Goal: Register for event/course

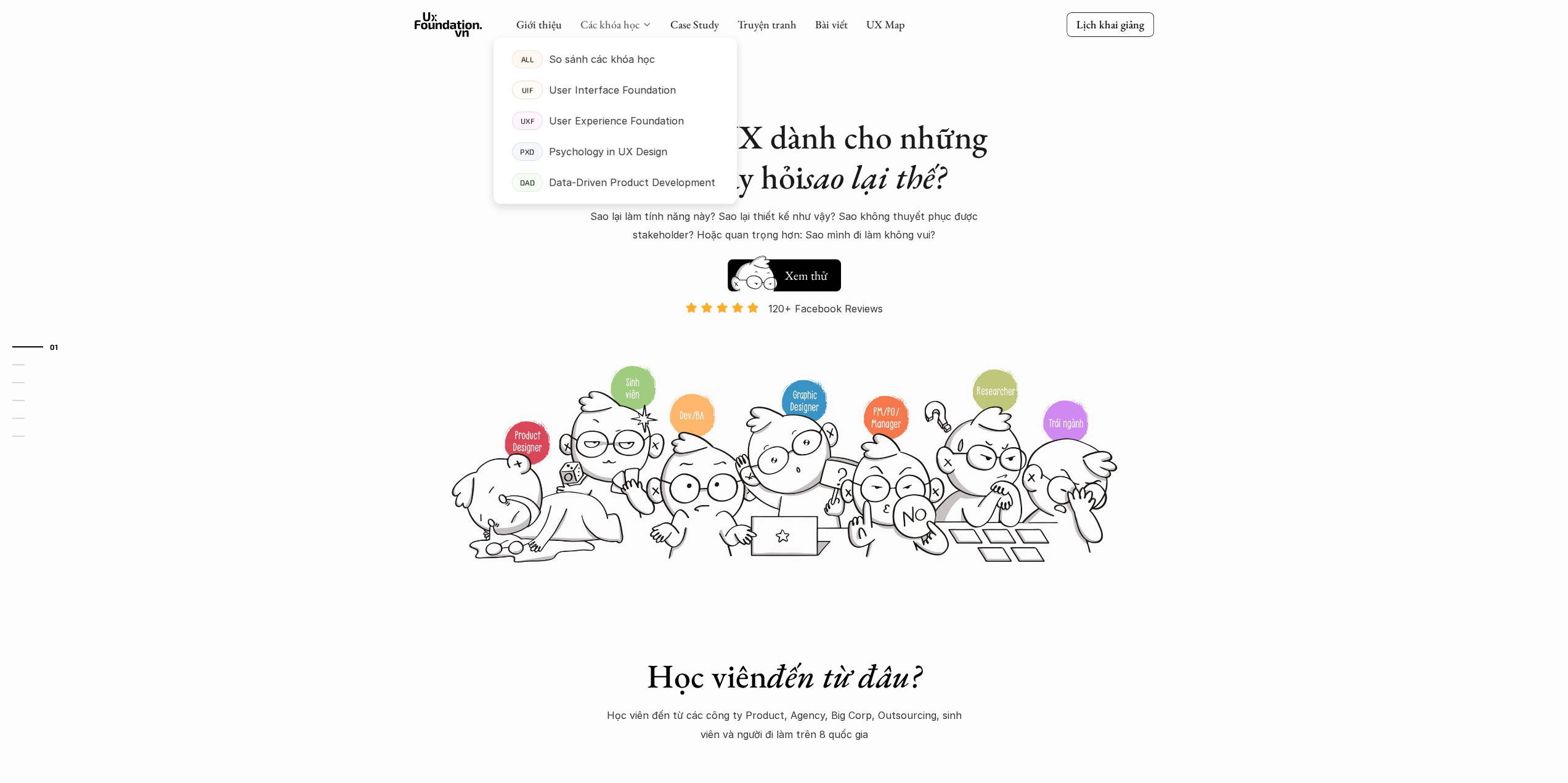
click at [620, 20] on link "Các khóa học" at bounding box center [610, 24] width 59 height 14
click at [594, 143] on p "Psychology in UX Design" at bounding box center [608, 151] width 118 height 19
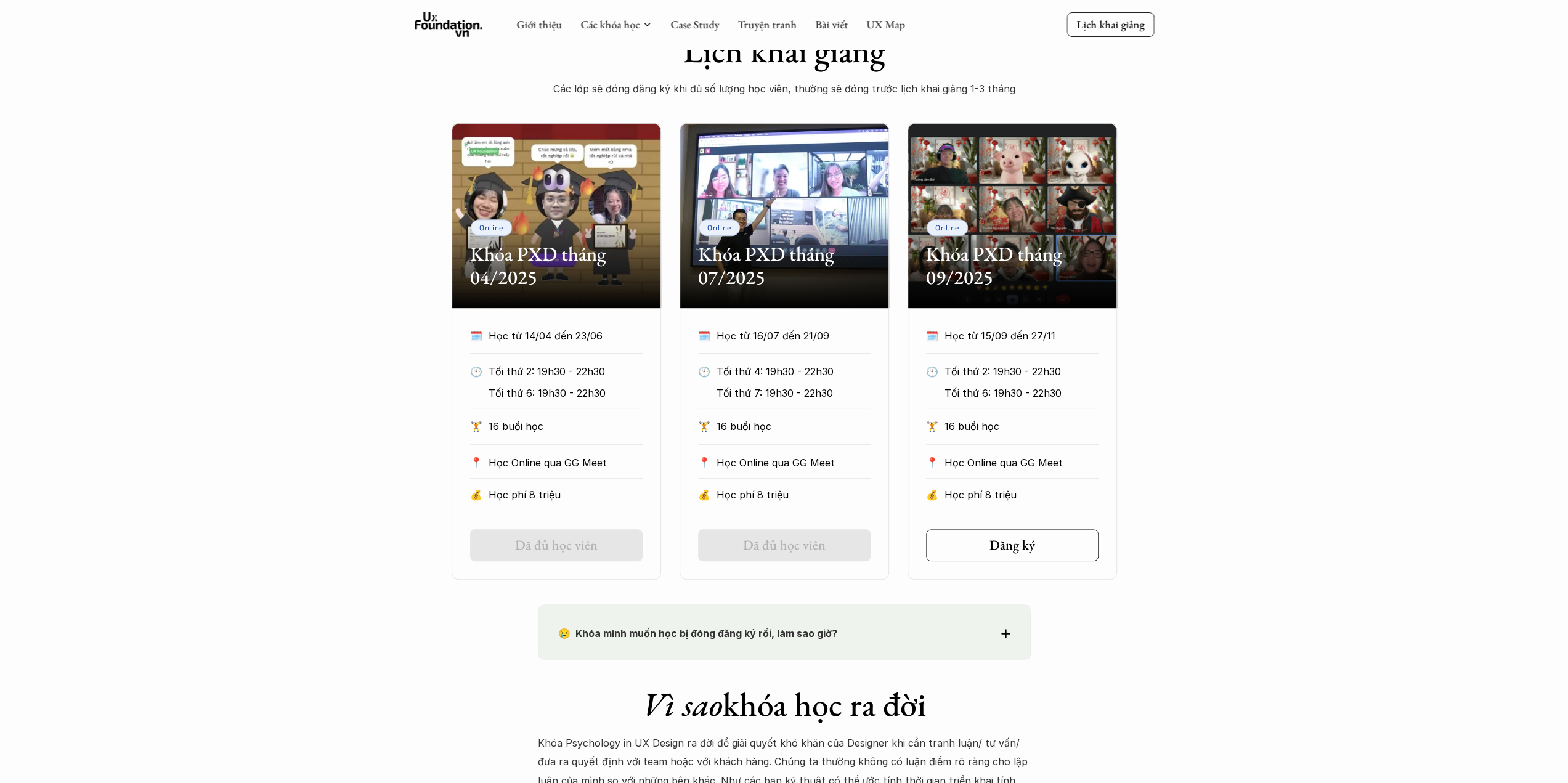
scroll to position [431, 0]
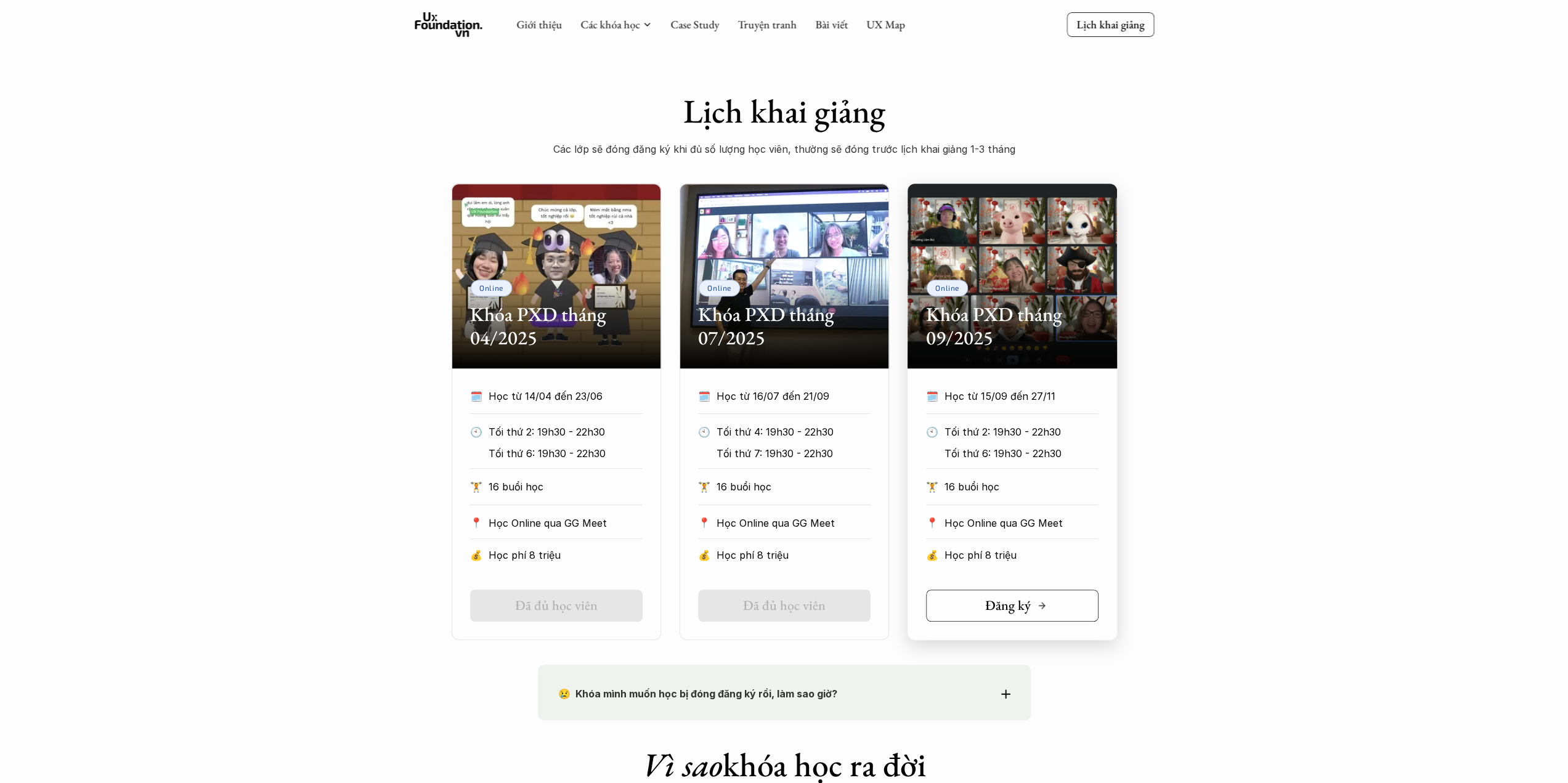
click at [1064, 605] on link "Đăng ký" at bounding box center [1011, 605] width 172 height 32
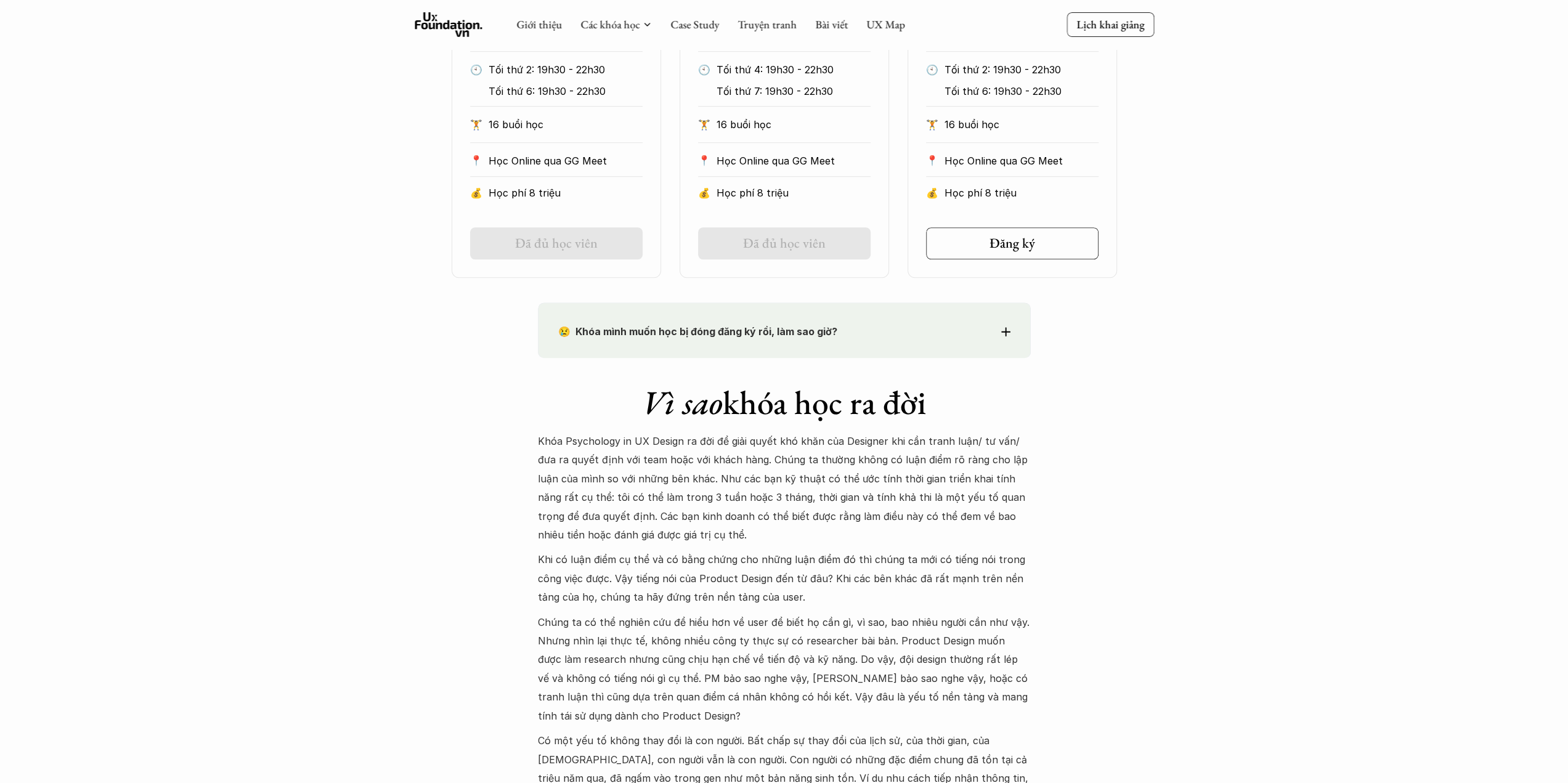
scroll to position [678, 0]
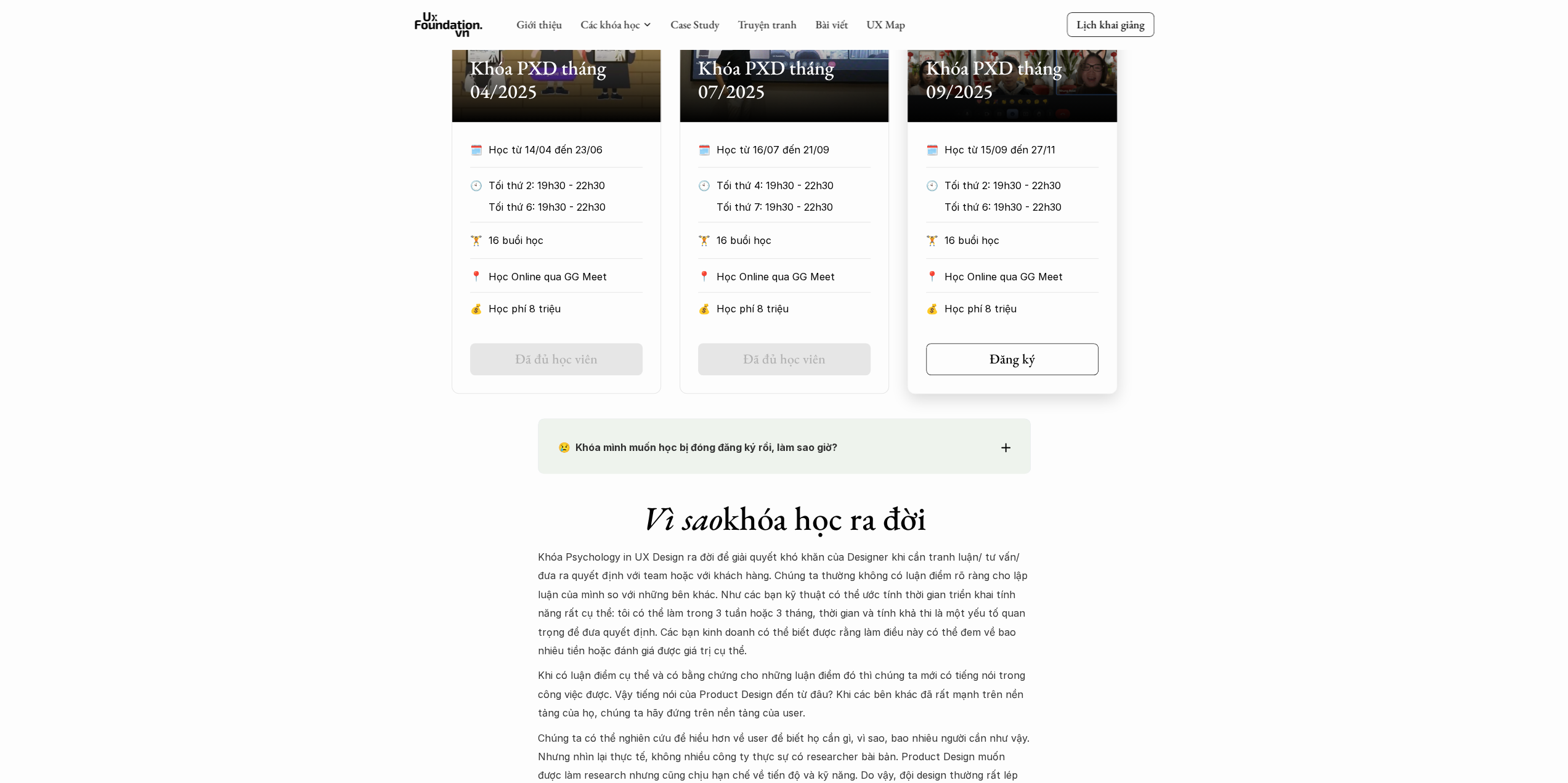
click at [1036, 98] on h2 "Khóa PXD tháng 09/2025" at bounding box center [1011, 79] width 172 height 47
click at [1075, 187] on p "Tối thứ 2: 19h30 - 22h30" at bounding box center [1030, 185] width 172 height 19
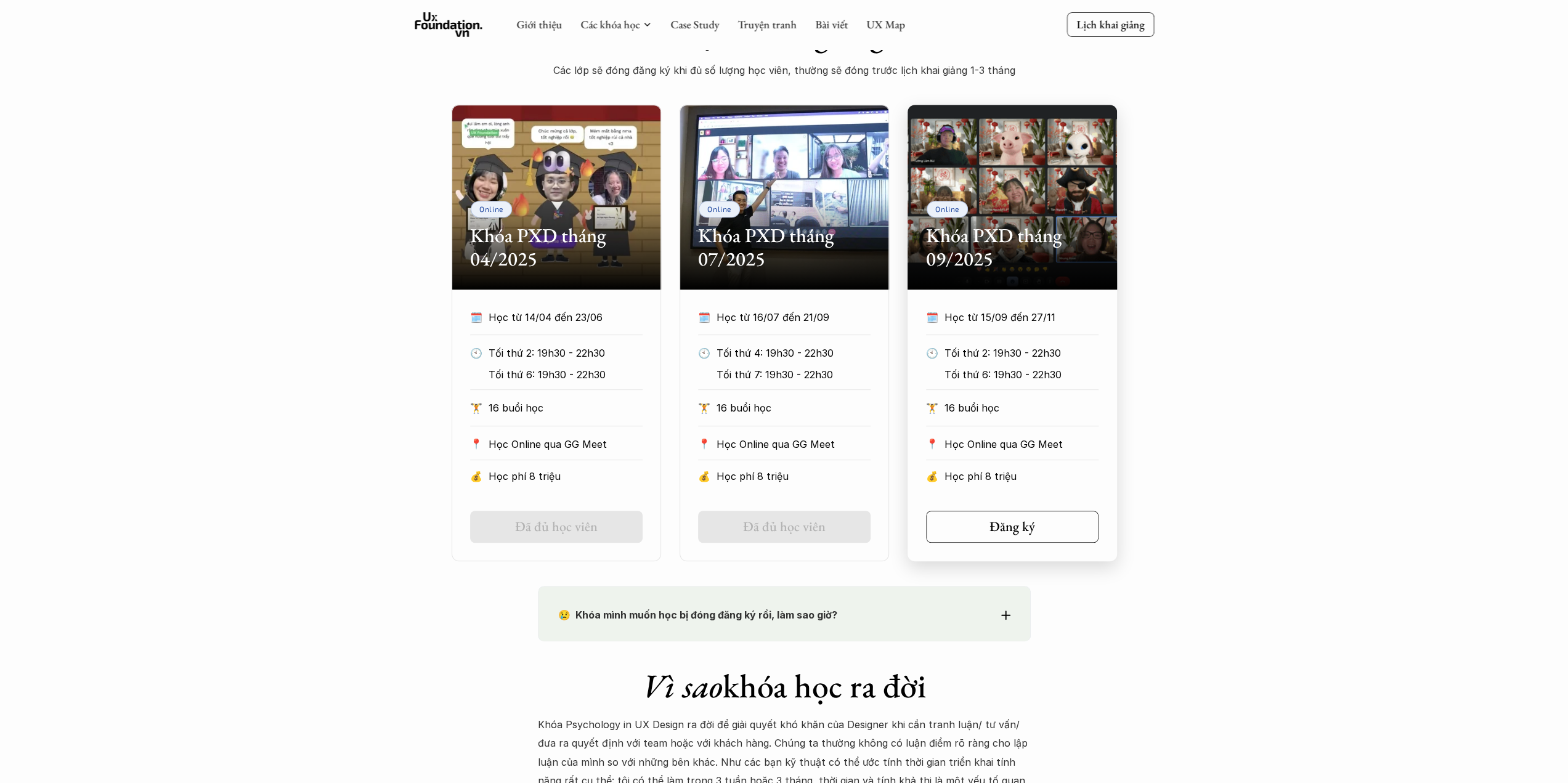
scroll to position [370, 0]
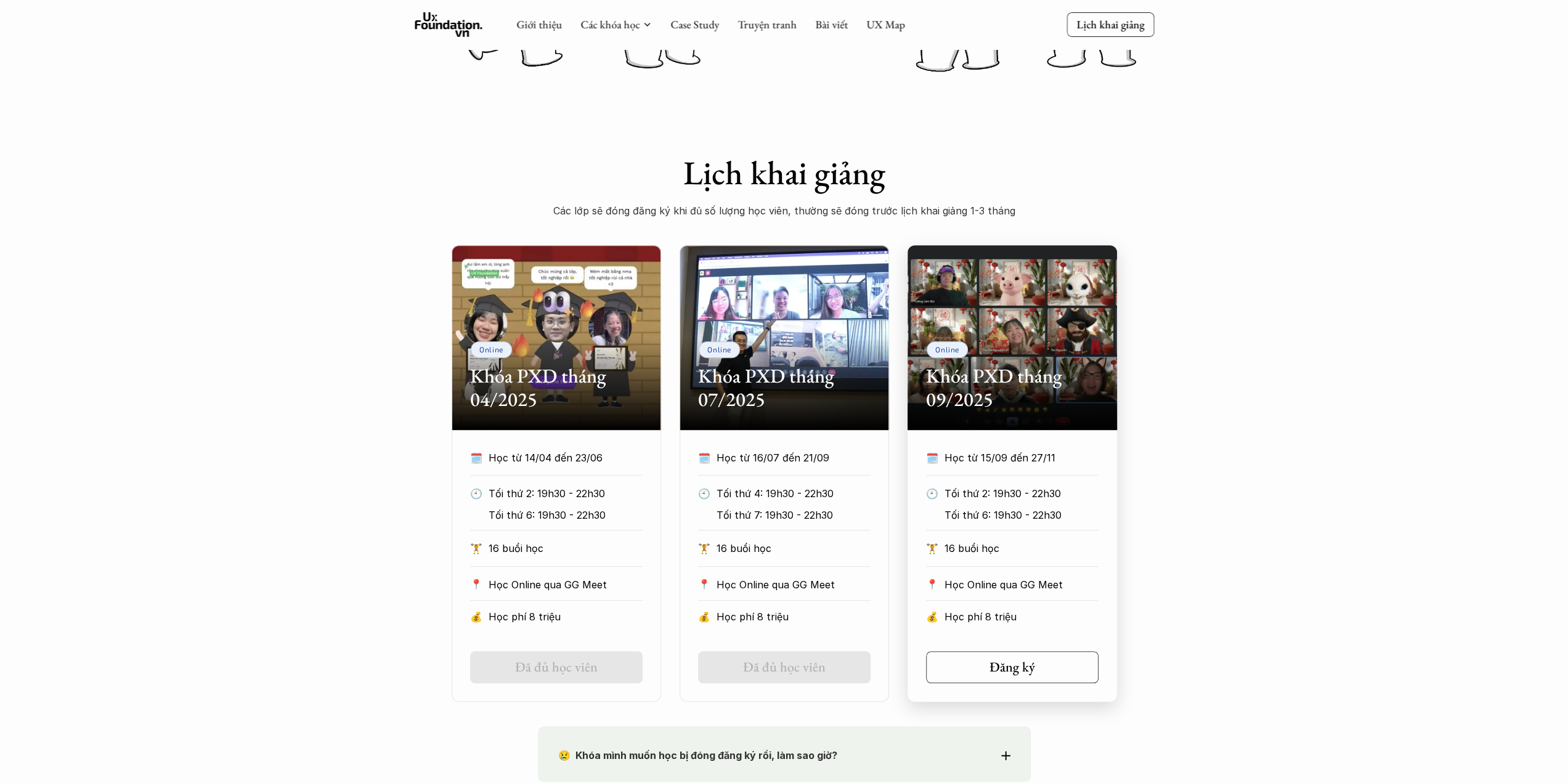
click at [1079, 425] on div "Online Khóa PXD tháng 09/2025" at bounding box center [1012, 337] width 209 height 184
click at [969, 401] on h2 "Khóa PXD tháng 09/2025" at bounding box center [1011, 387] width 172 height 47
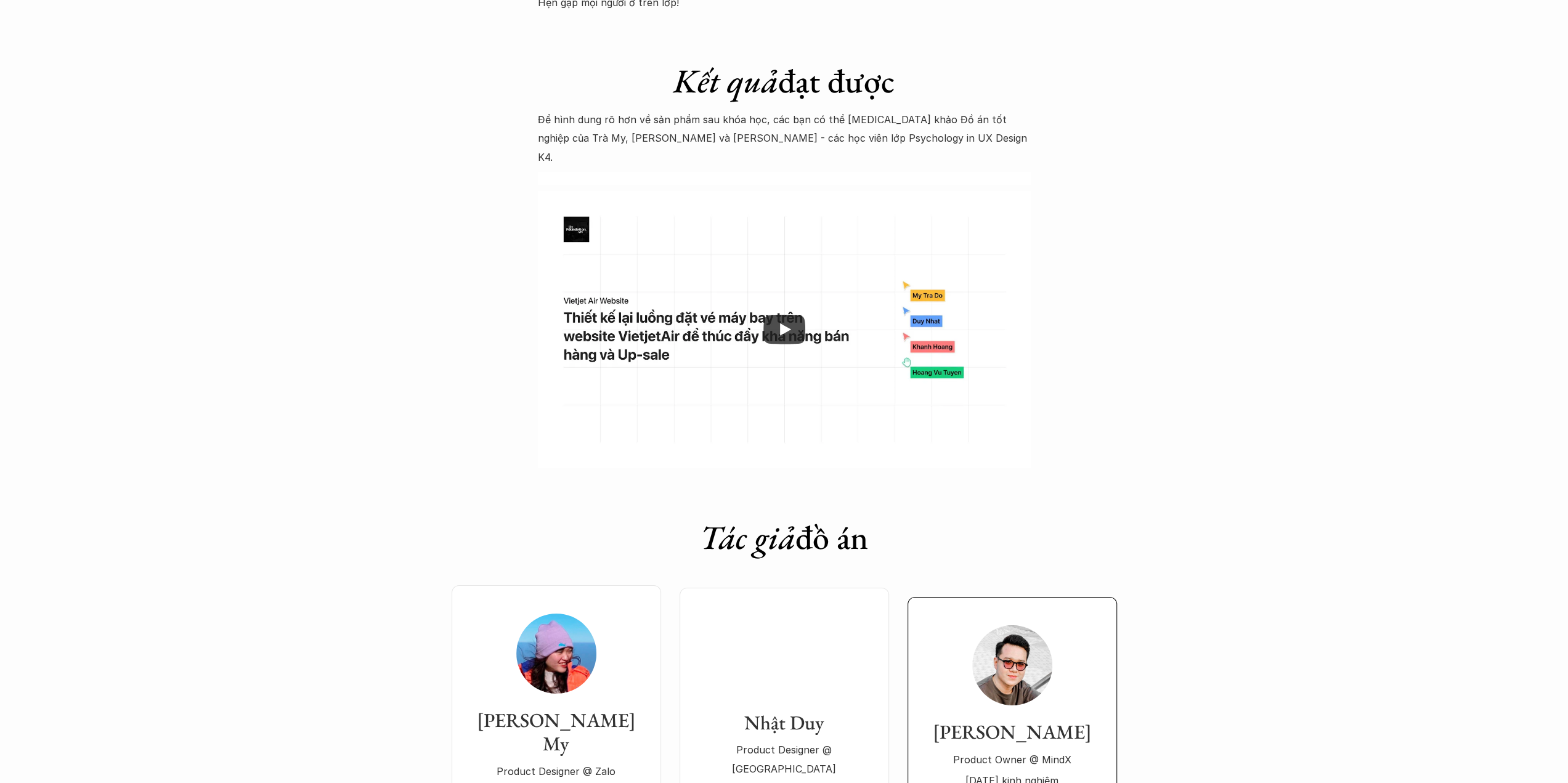
scroll to position [3757, 0]
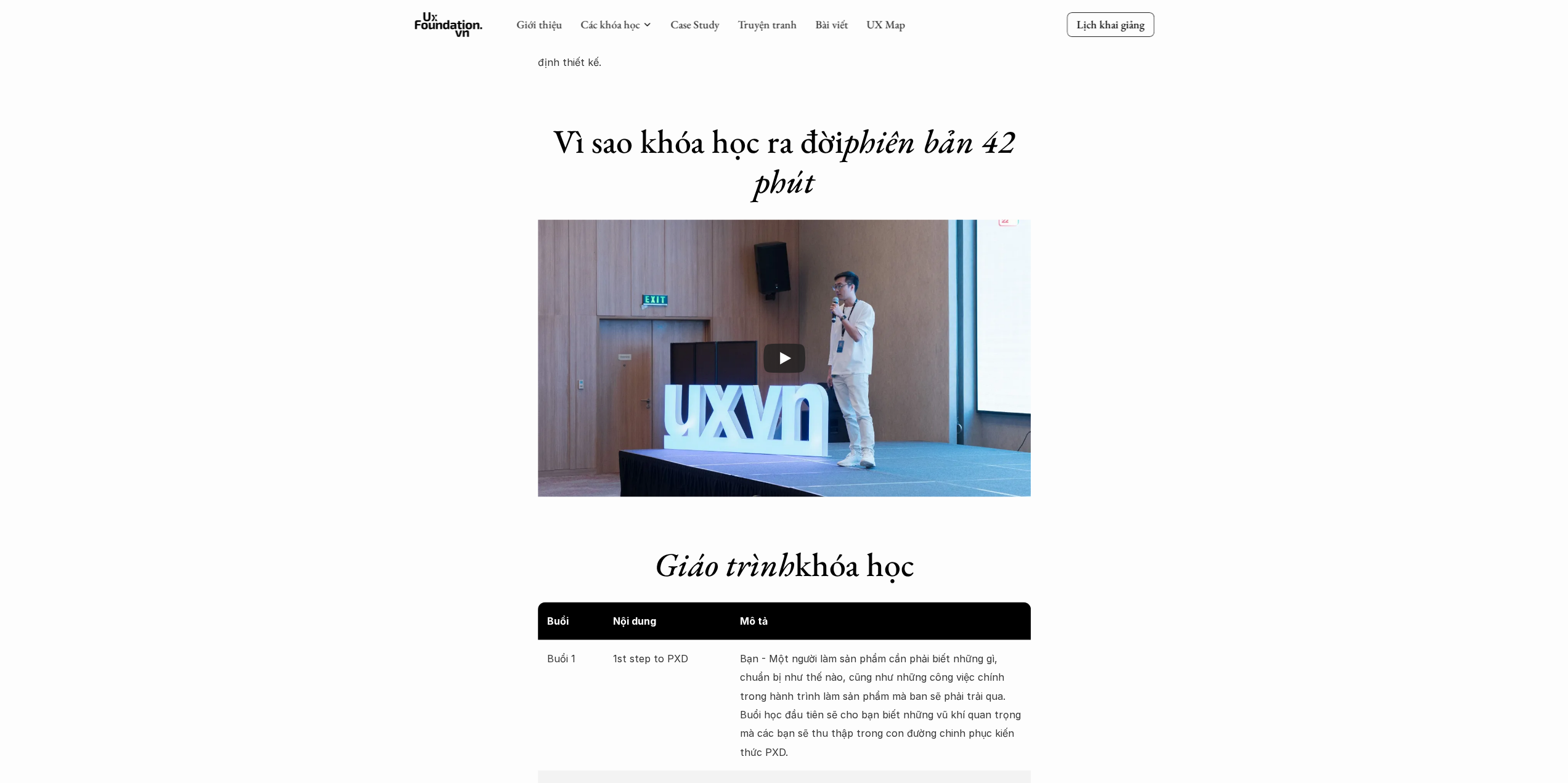
scroll to position [1601, 0]
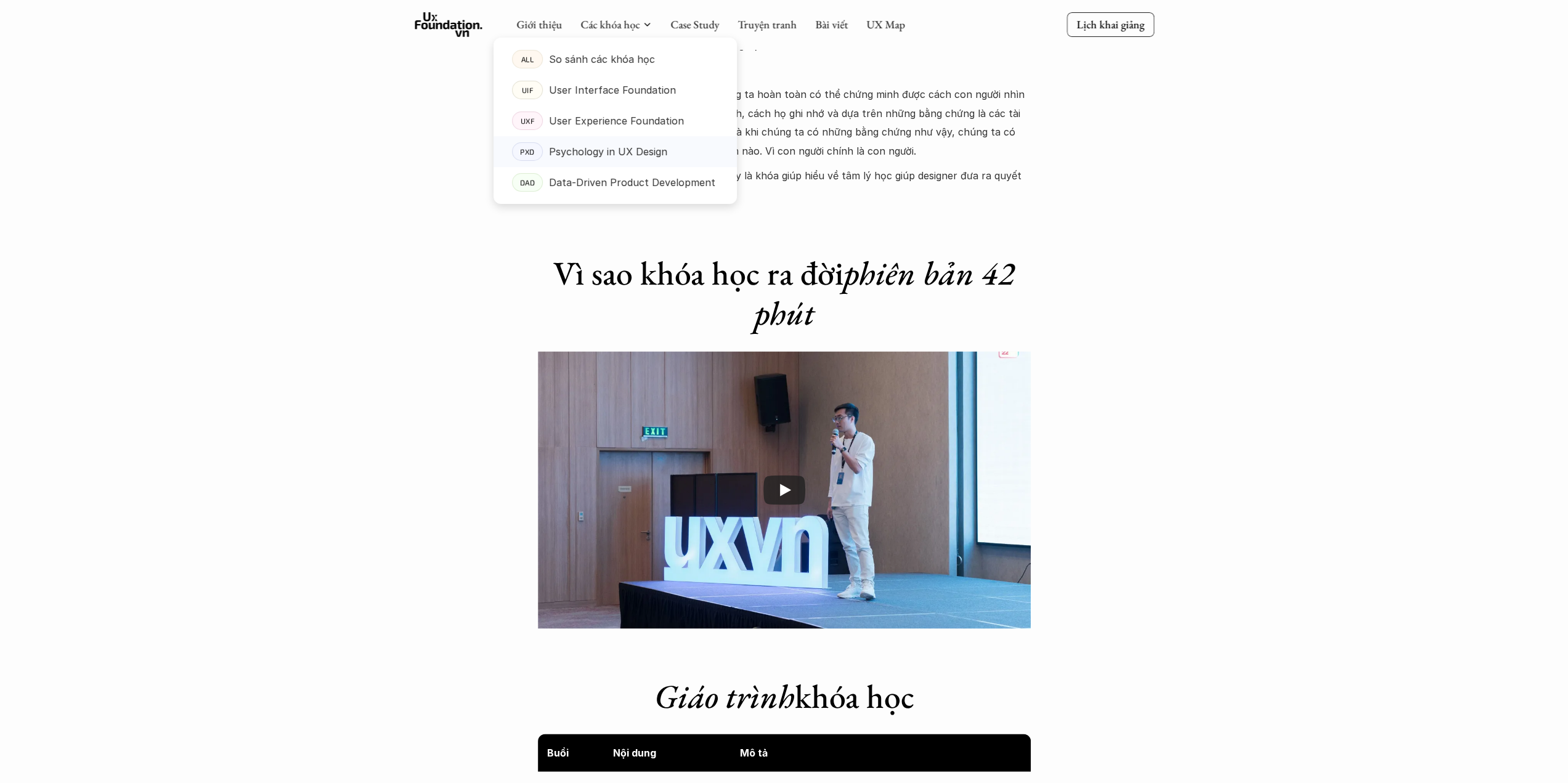
click at [614, 152] on p "Psychology in UX Design" at bounding box center [608, 151] width 118 height 19
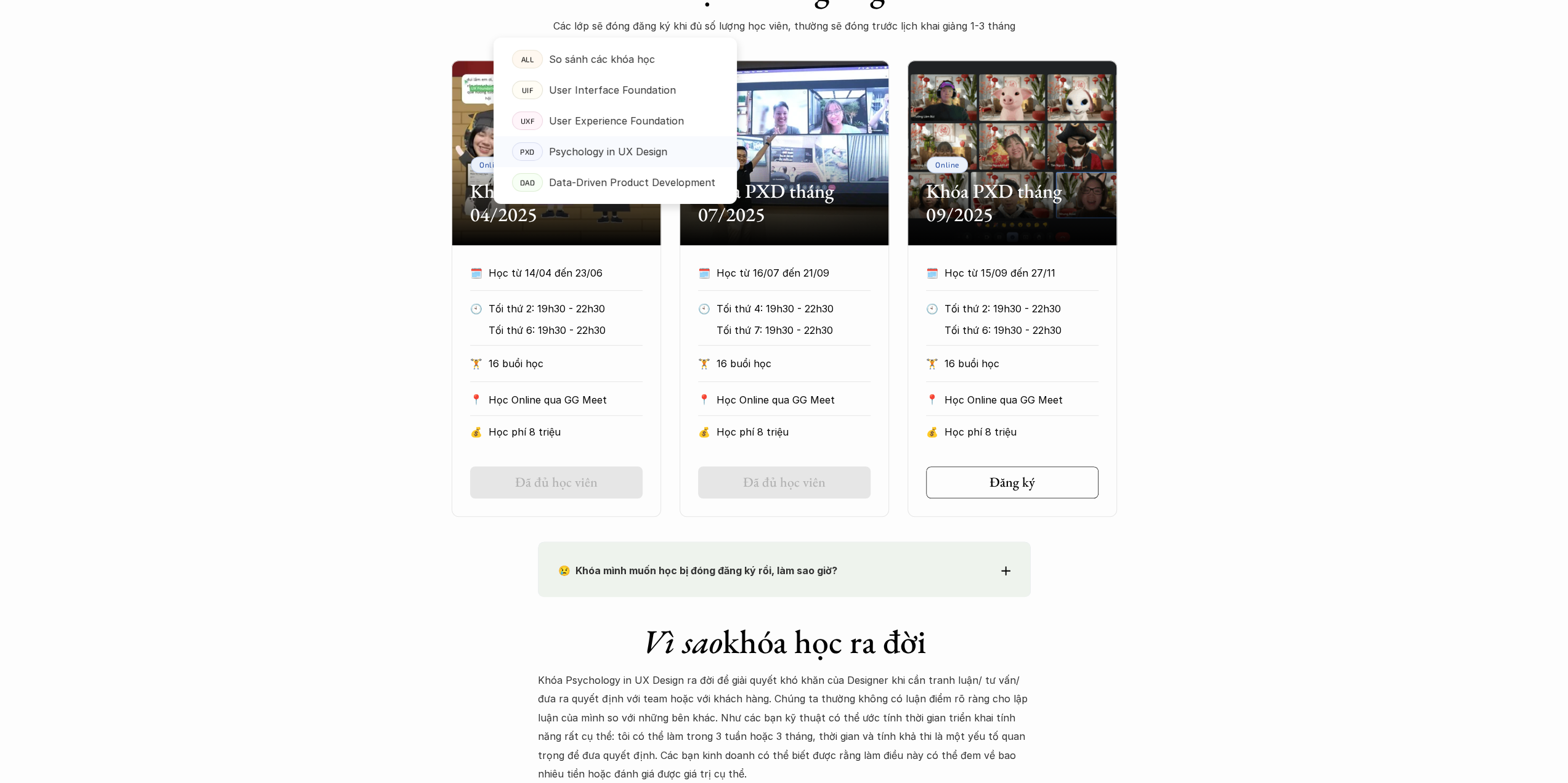
scroll to position [678, 0]
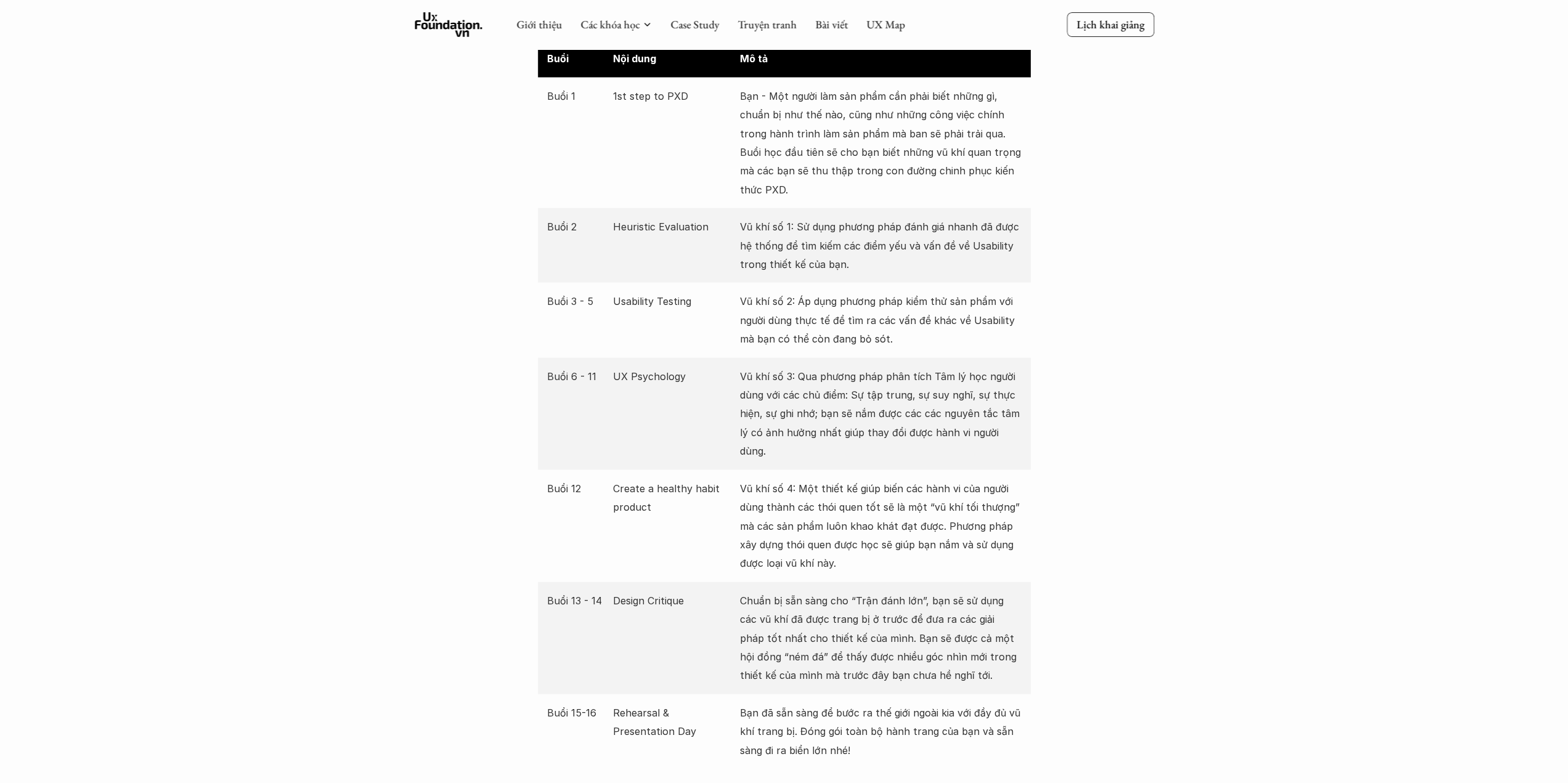
scroll to position [2278, 0]
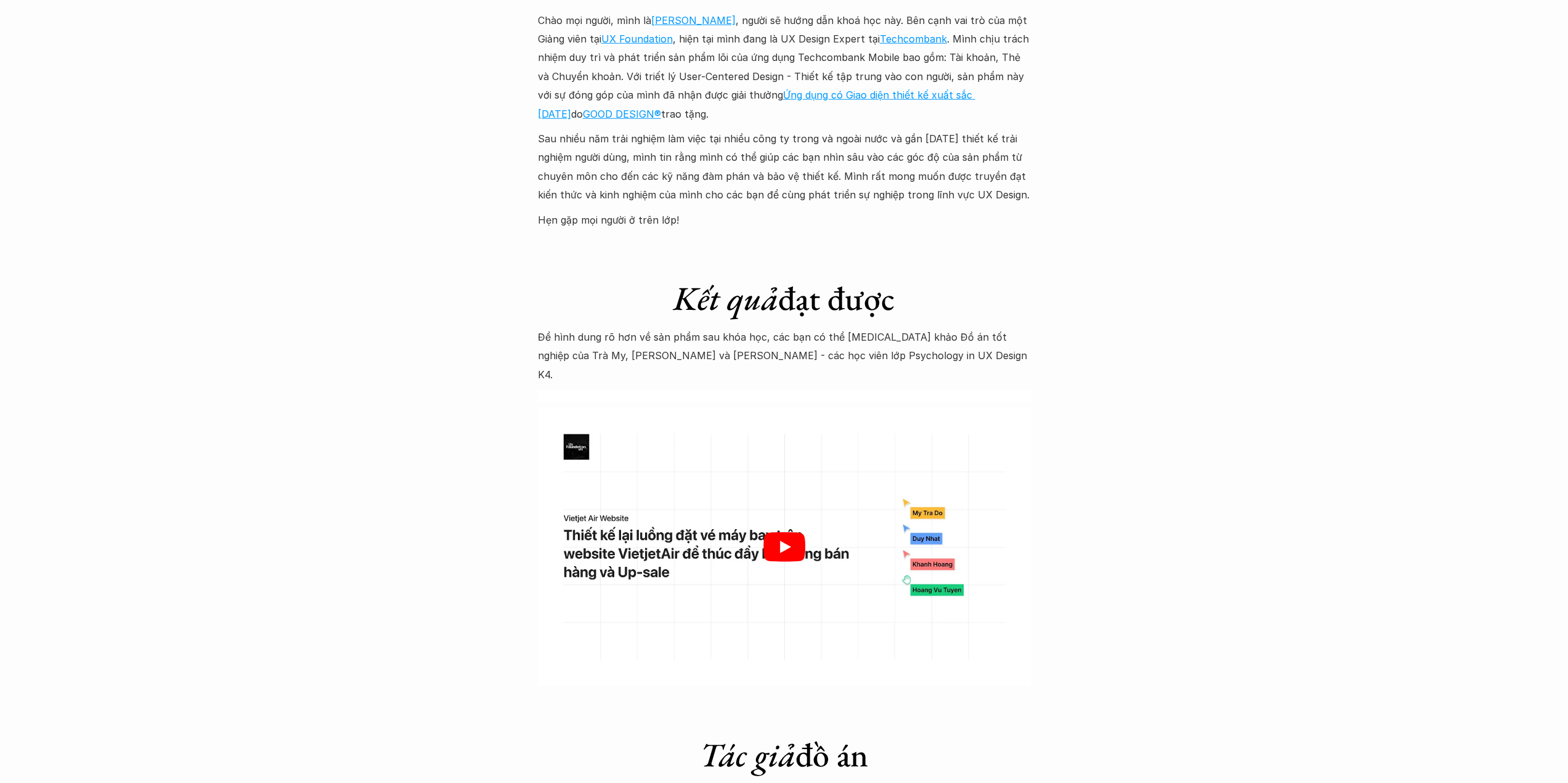
scroll to position [3633, 0]
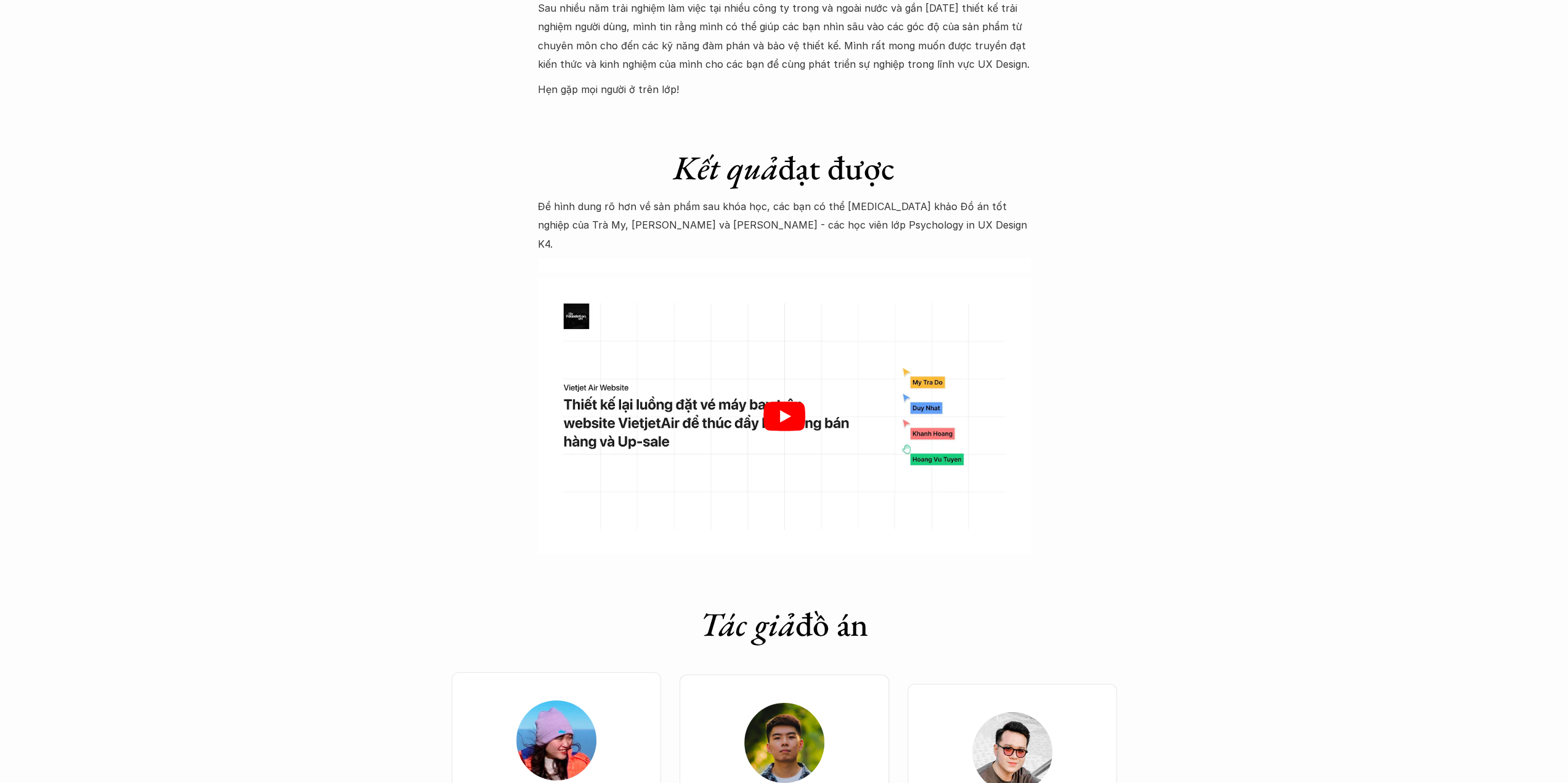
click at [804, 401] on icon "Play" at bounding box center [784, 416] width 42 height 29
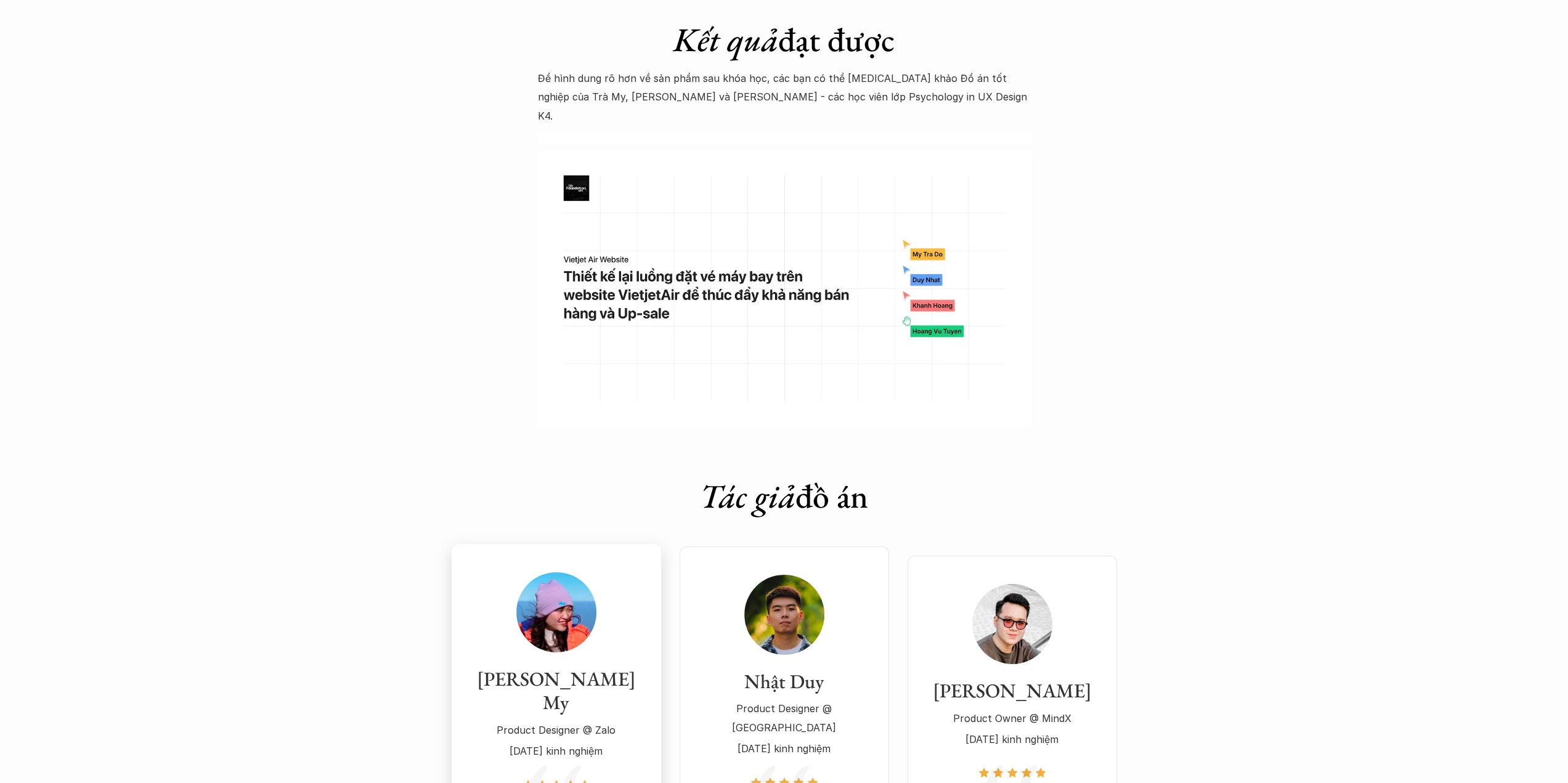
scroll to position [3695, 0]
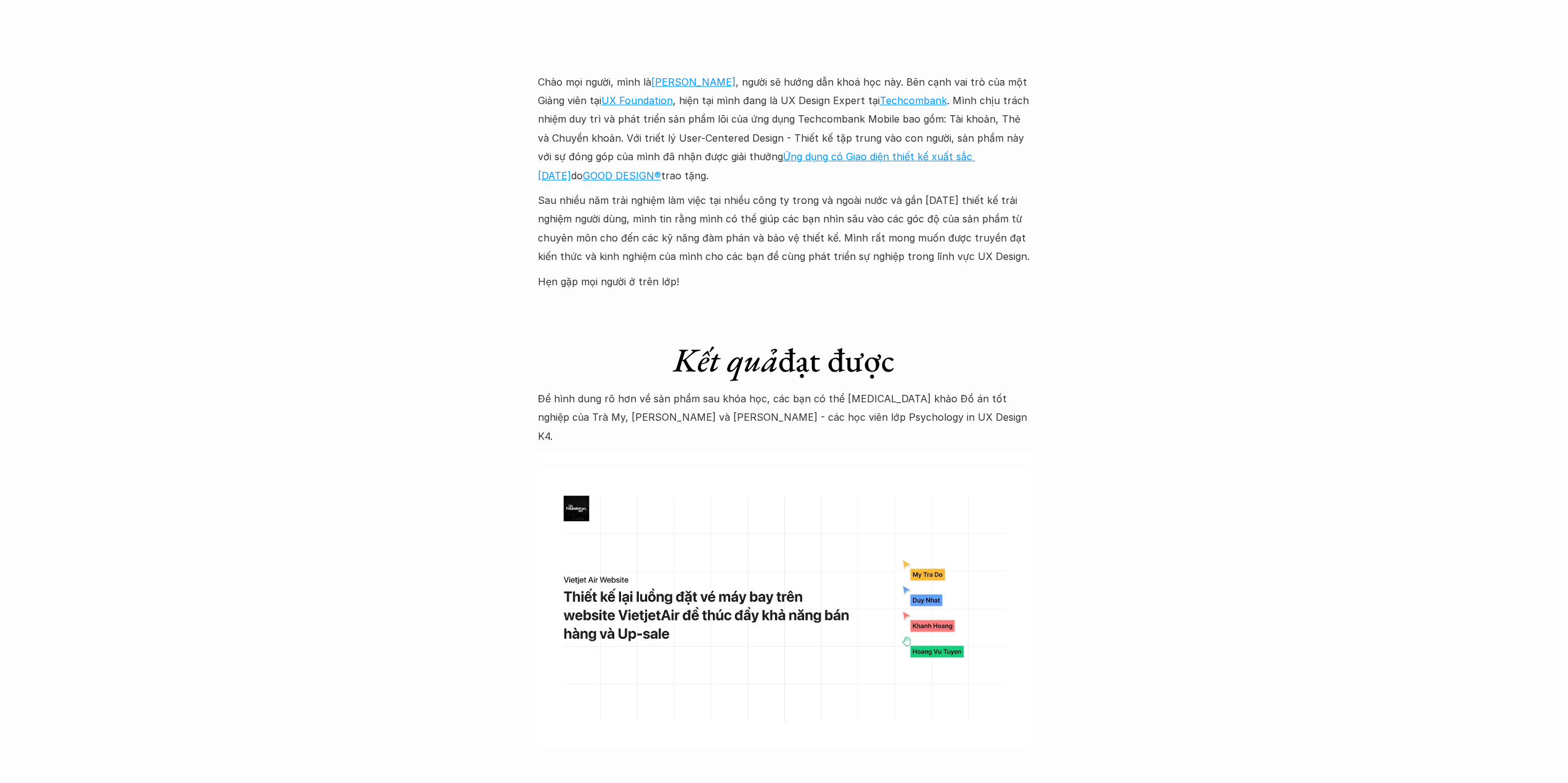
scroll to position [3510, 0]
